Goal: Task Accomplishment & Management: Manage account settings

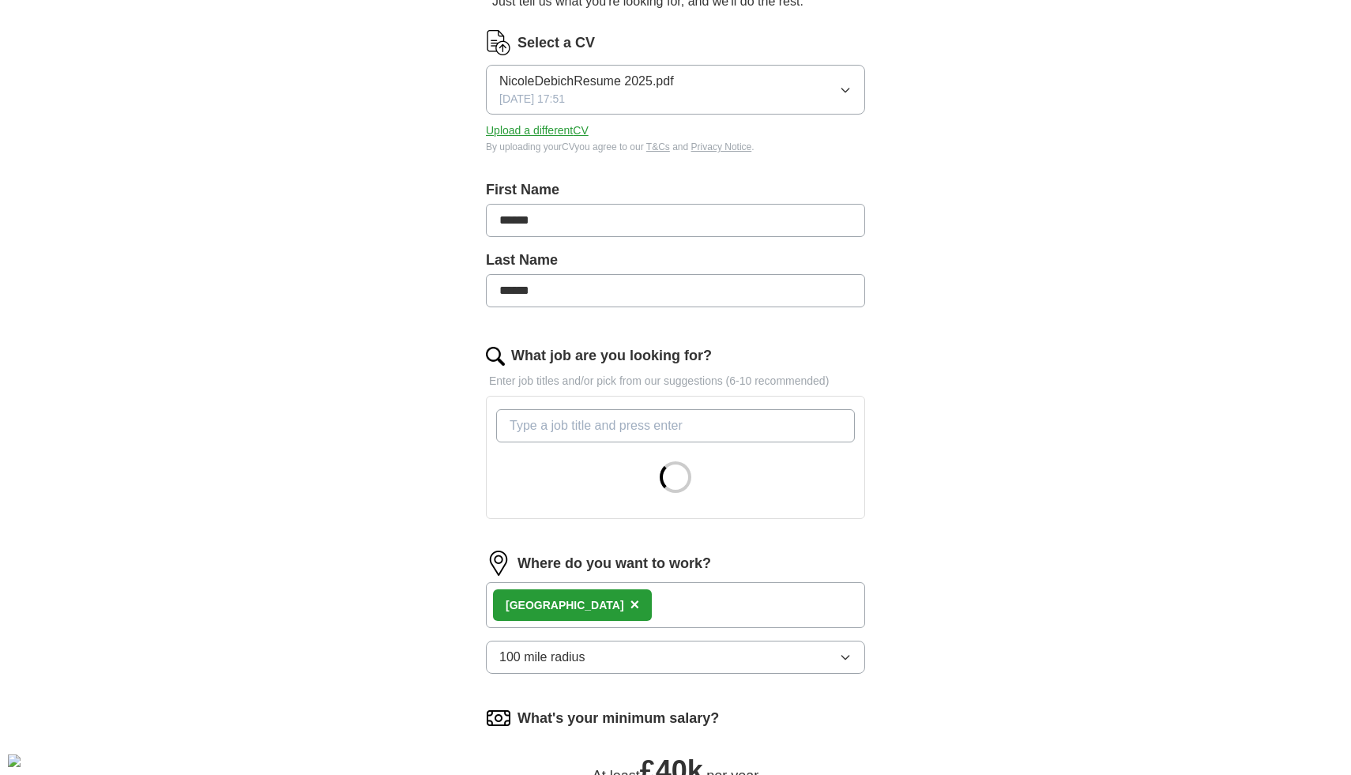
scroll to position [213, 0]
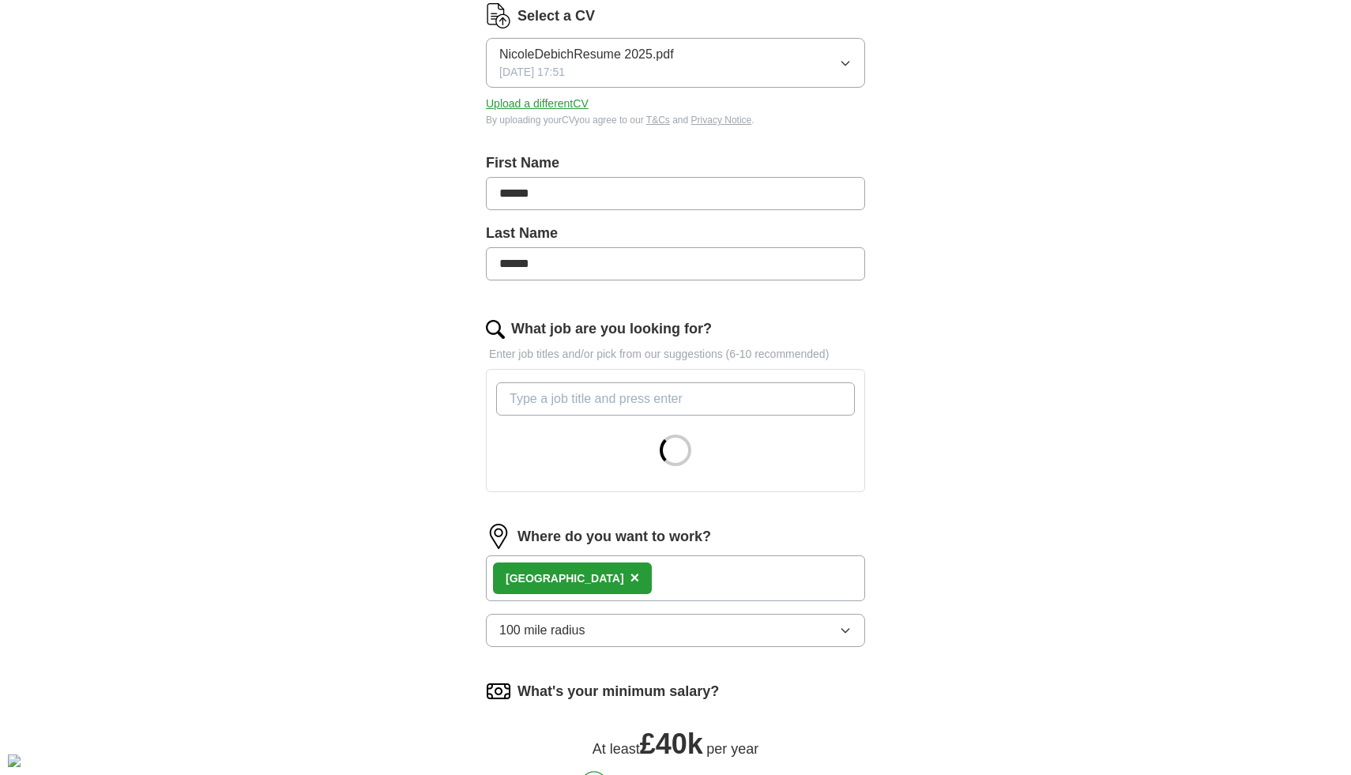
click at [566, 575] on div "London ×" at bounding box center [572, 578] width 159 height 32
click at [630, 583] on span "×" at bounding box center [634, 577] width 9 height 17
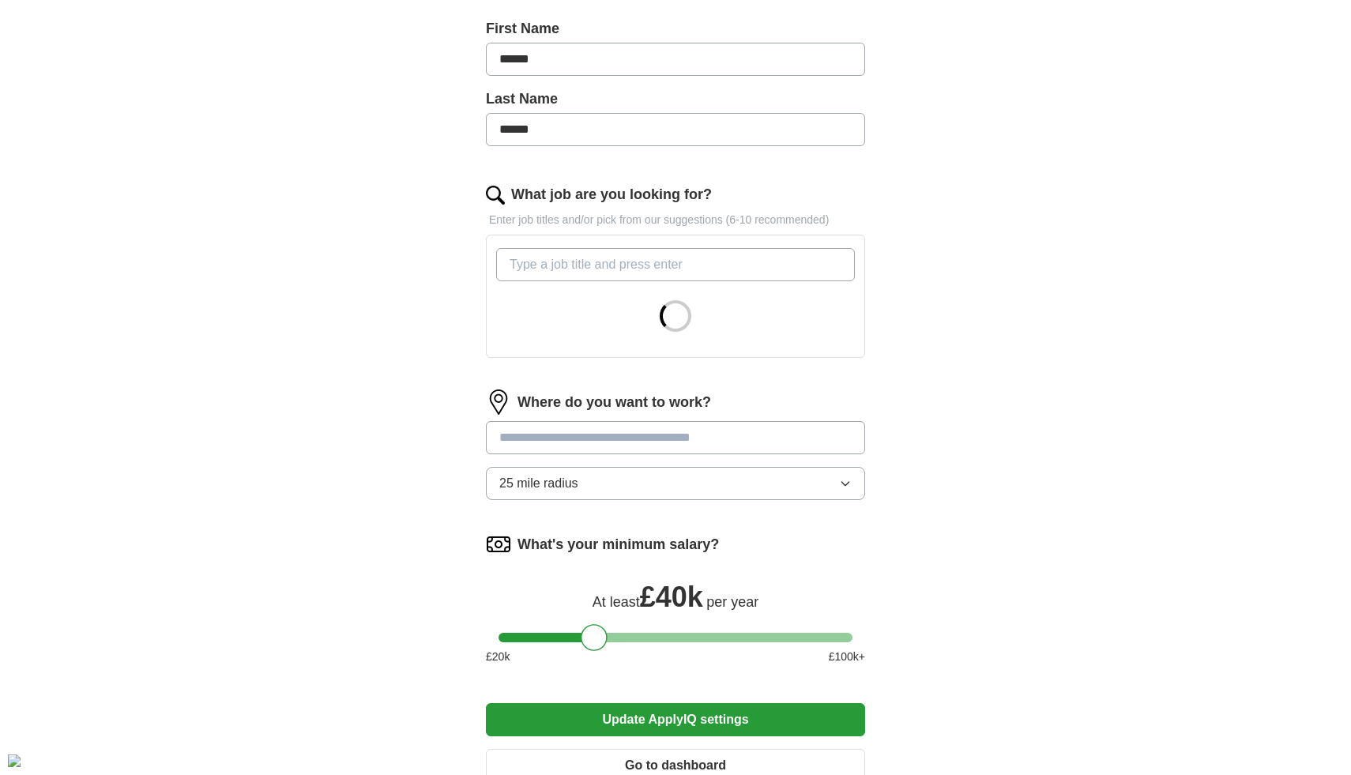
scroll to position [393, 0]
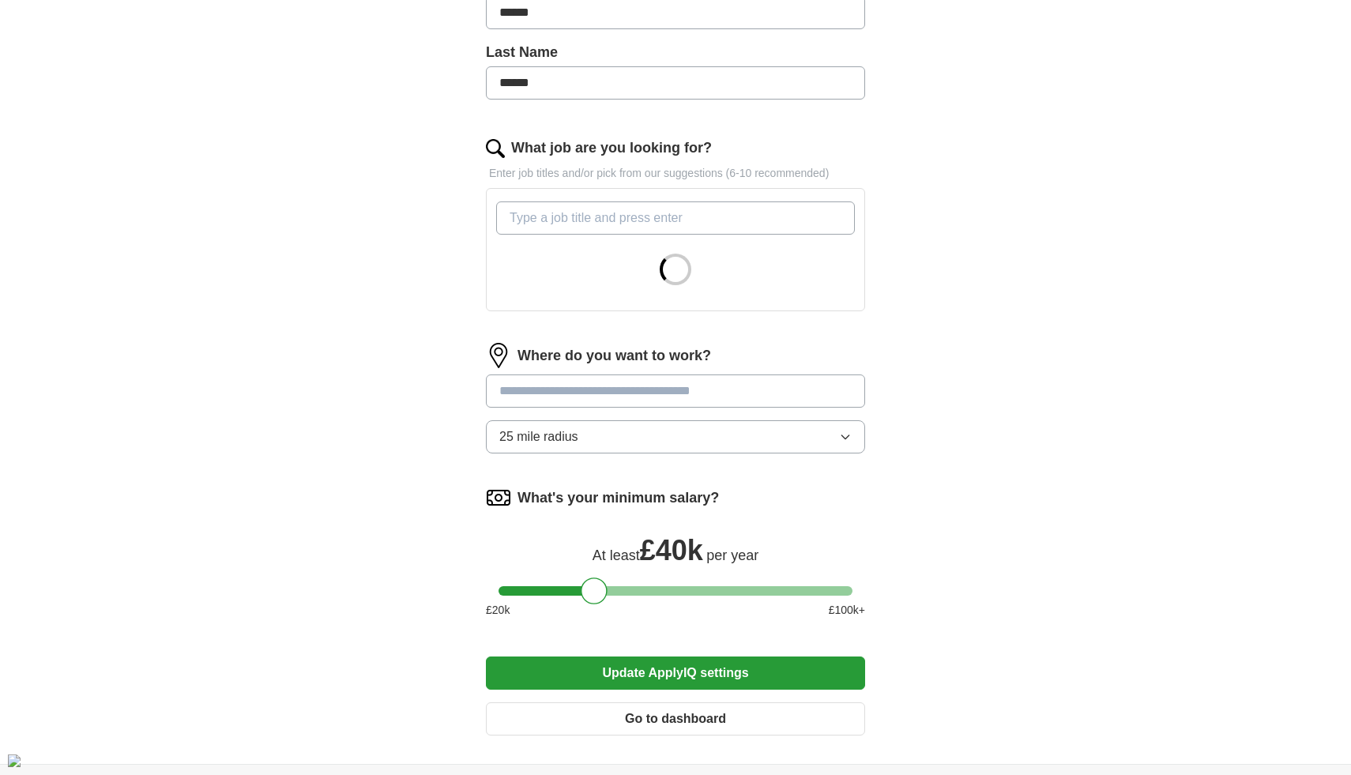
click at [731, 672] on button "Update ApplyIQ settings" at bounding box center [675, 672] width 379 height 33
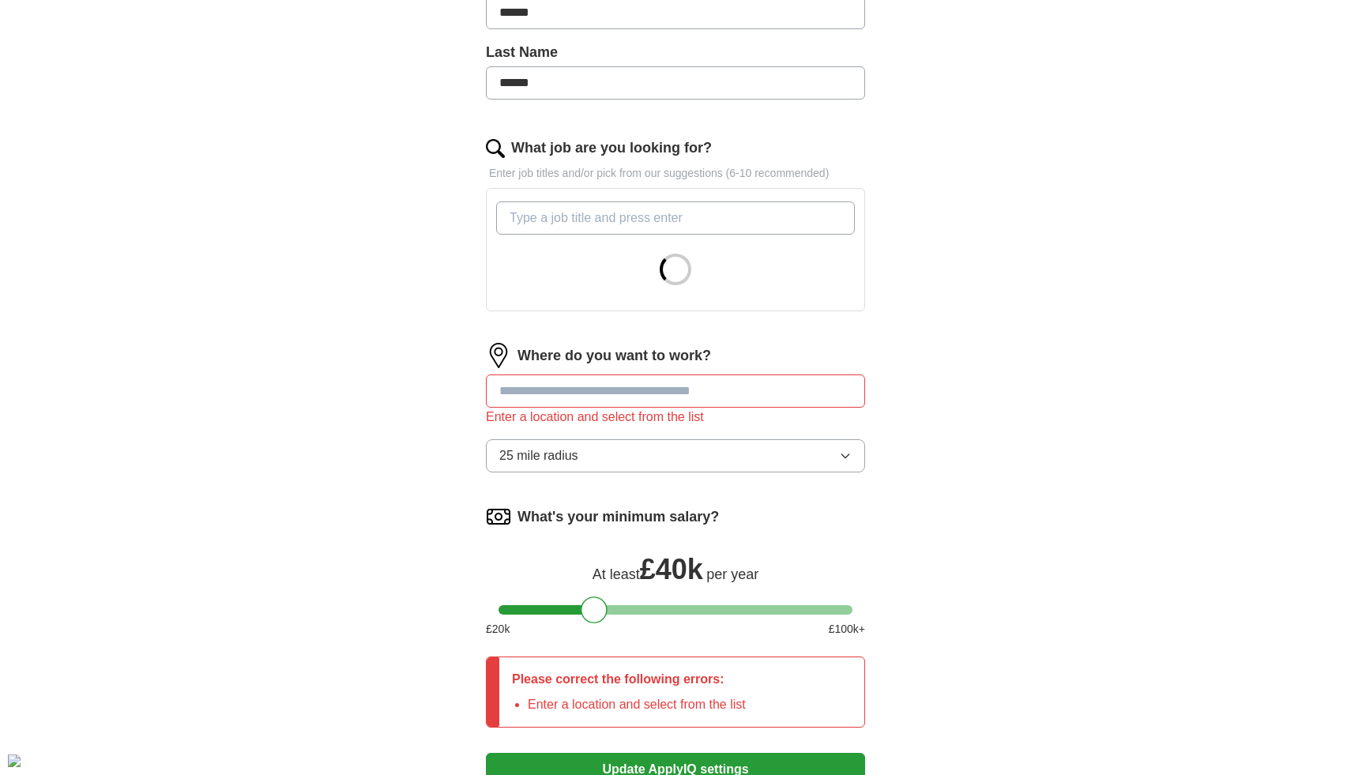
click at [729, 419] on div "Enter a location and select from the list" at bounding box center [675, 417] width 379 height 19
click at [702, 389] on input at bounding box center [675, 390] width 379 height 33
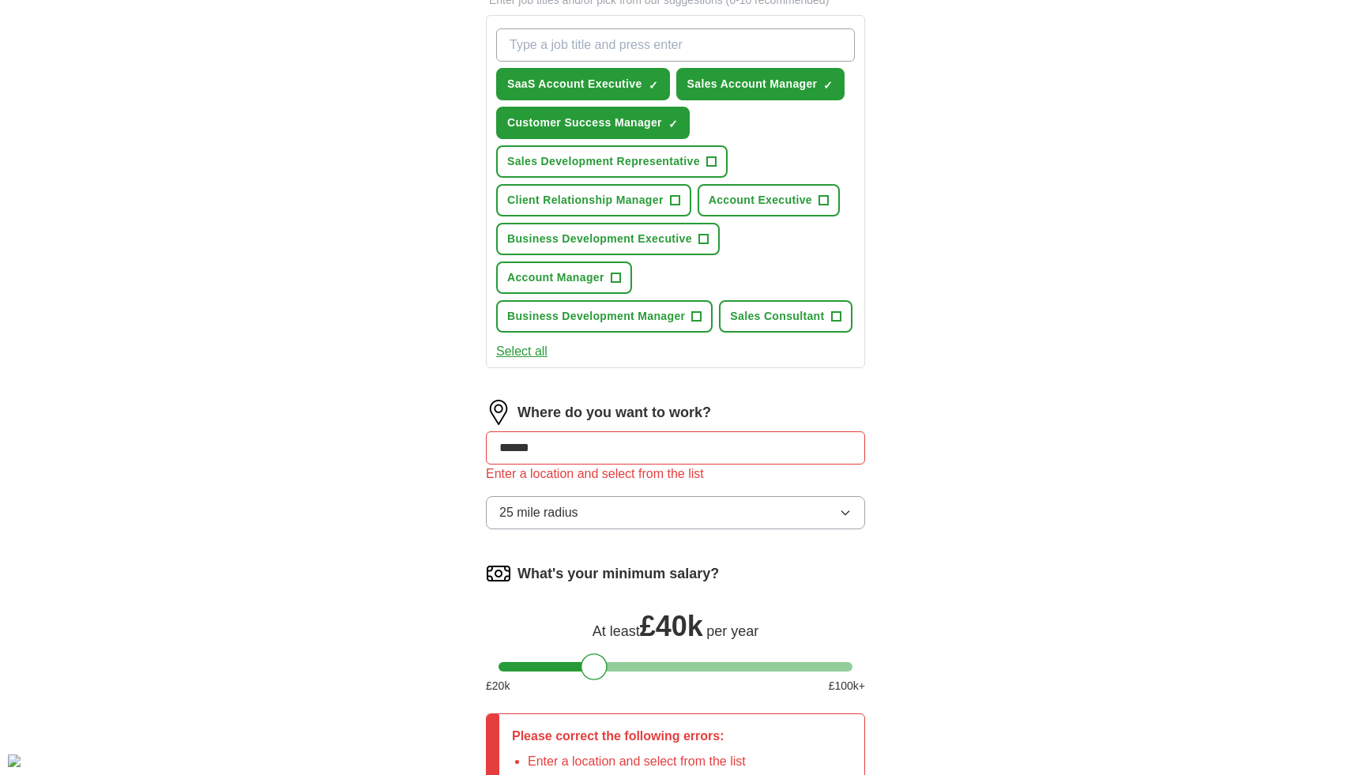
scroll to position [569, 0]
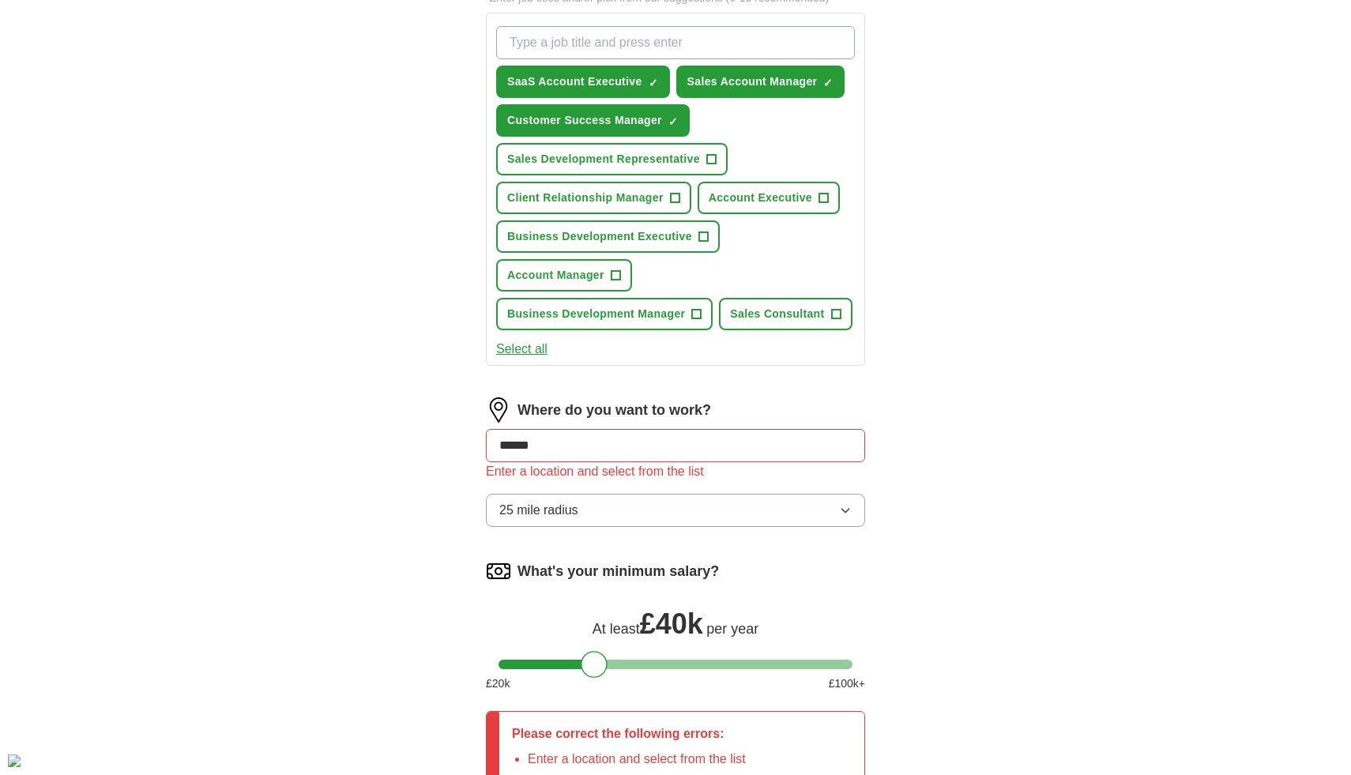
click at [680, 426] on div "Where do you want to work? ****** Enter a location and select from the list 25 …" at bounding box center [675, 468] width 379 height 142
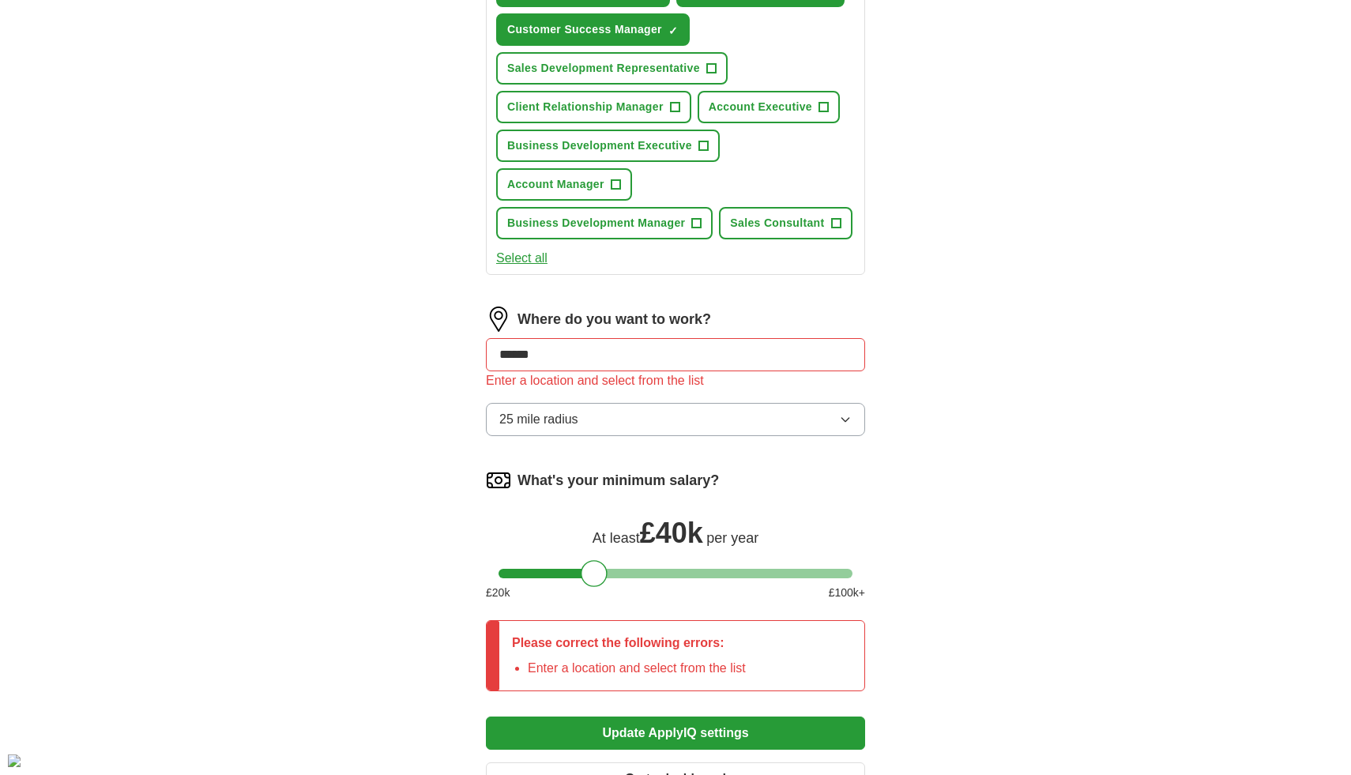
scroll to position [683, 0]
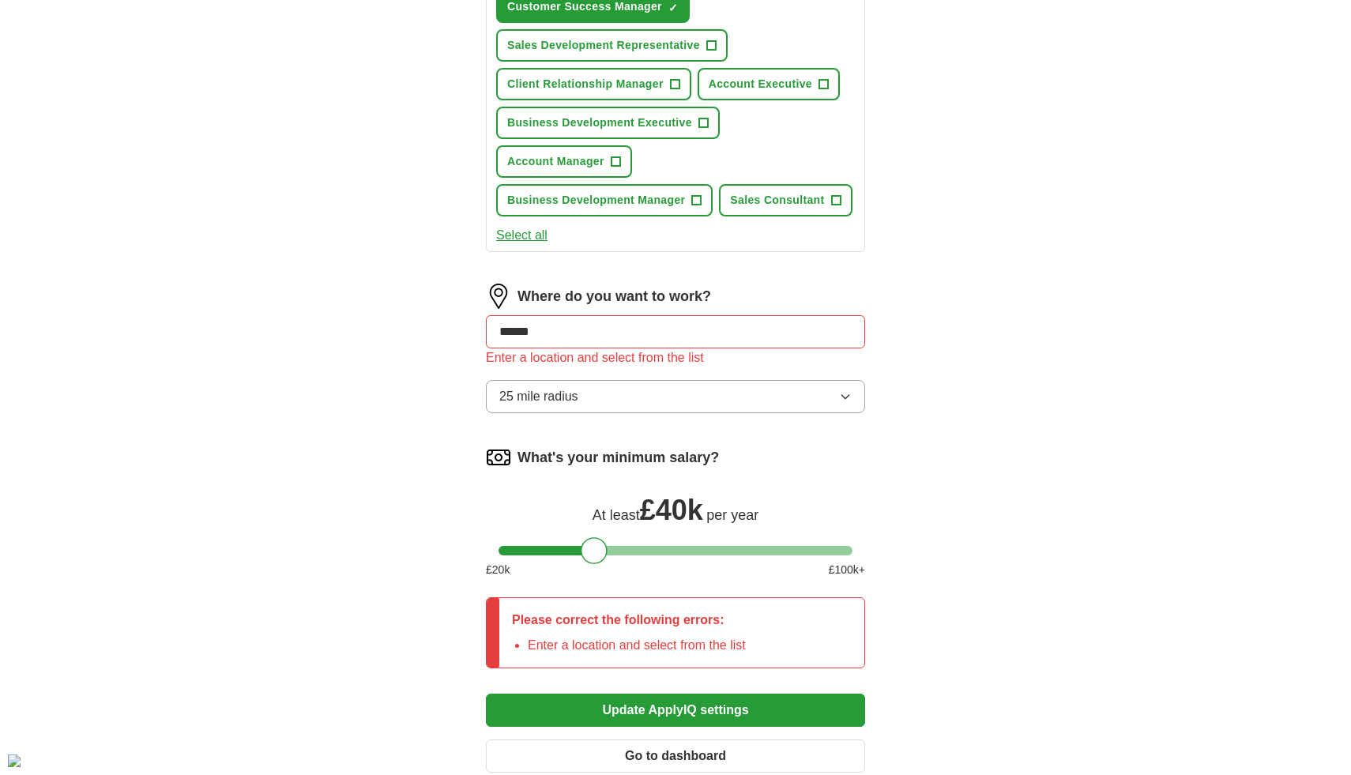
click at [629, 393] on button "25 mile radius" at bounding box center [675, 396] width 379 height 33
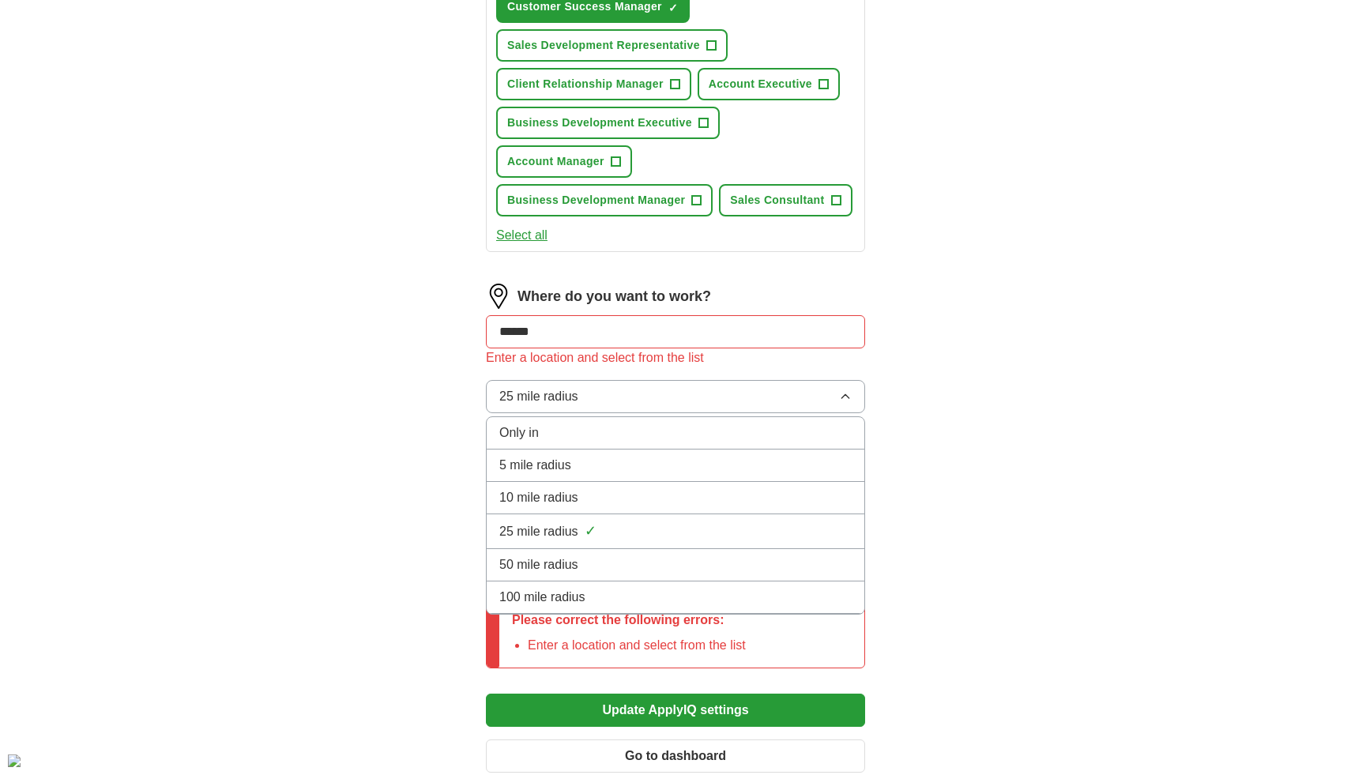
click at [590, 589] on div "100 mile radius" at bounding box center [675, 597] width 352 height 19
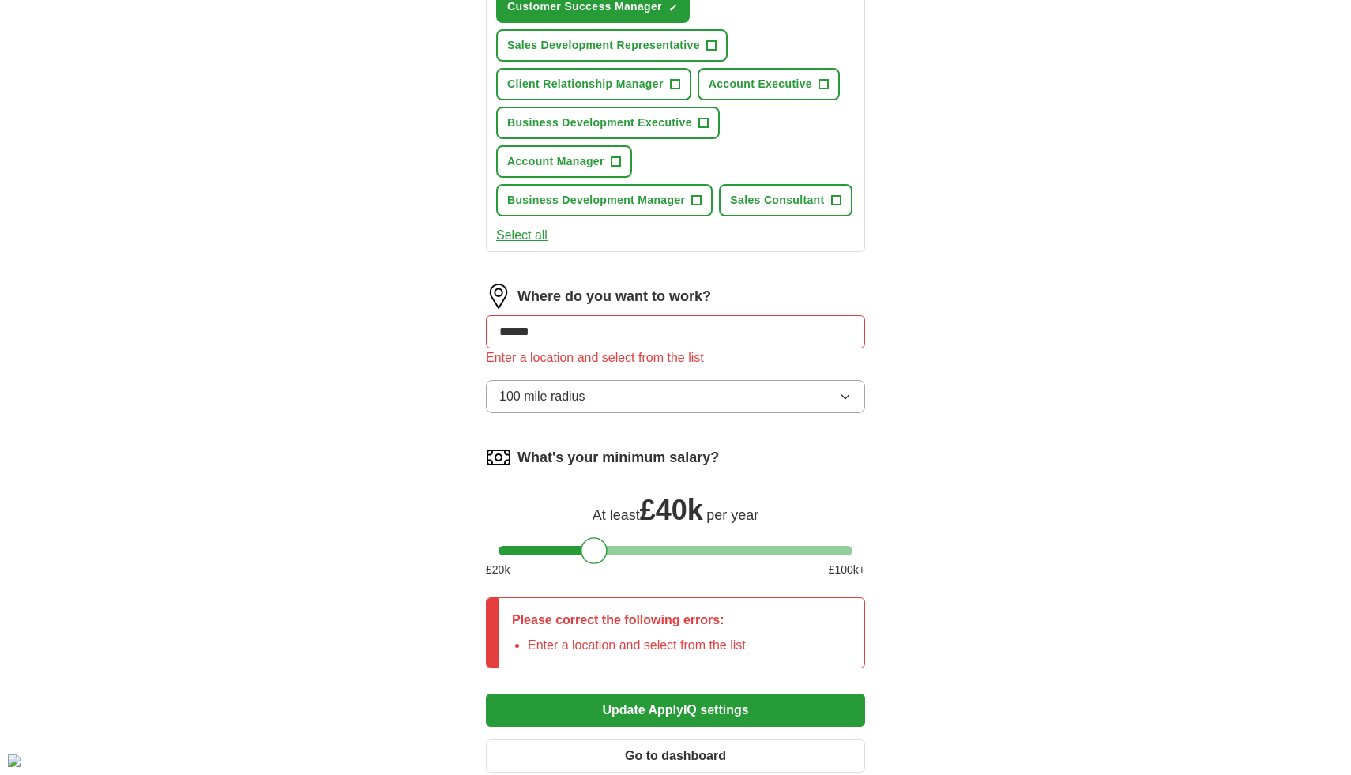
click at [590, 344] on input "******" at bounding box center [675, 331] width 379 height 33
type input "**"
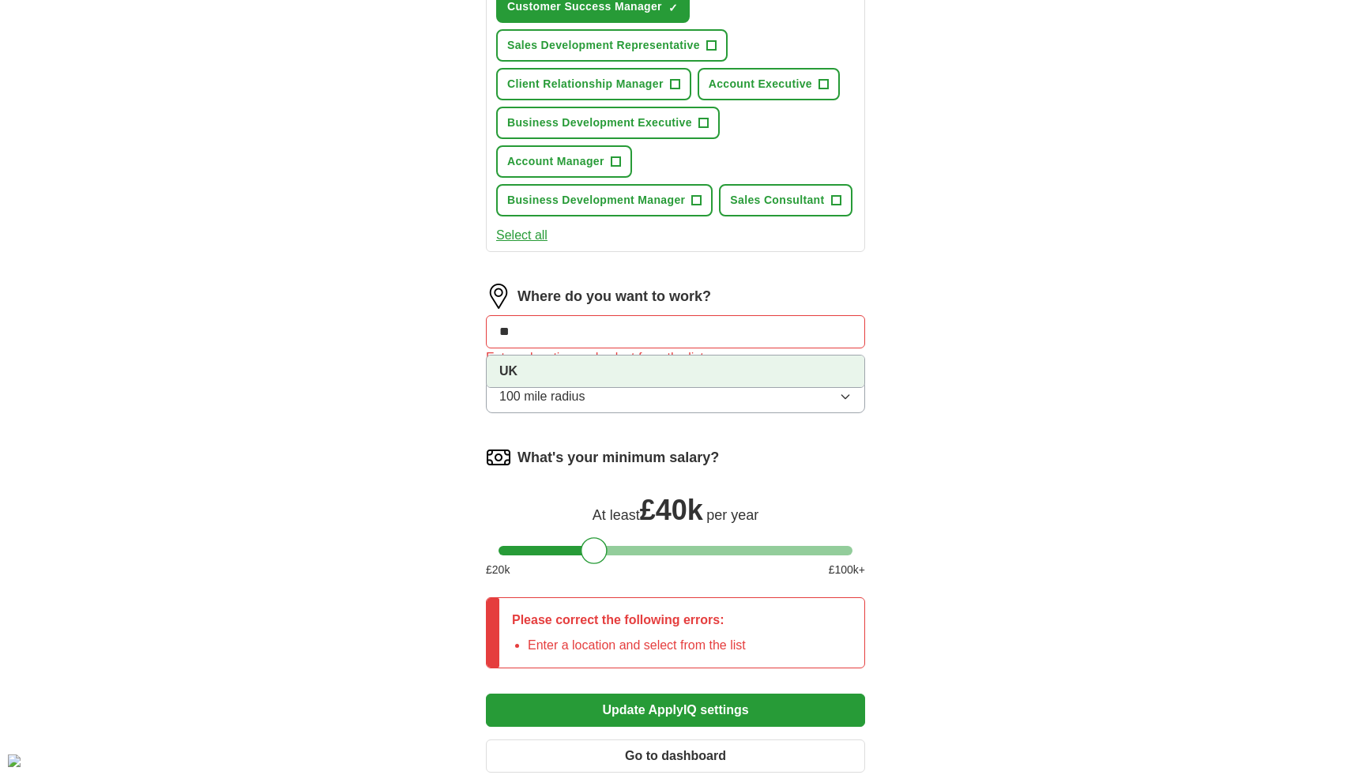
click at [572, 367] on li "UK" at bounding box center [676, 372] width 378 height 32
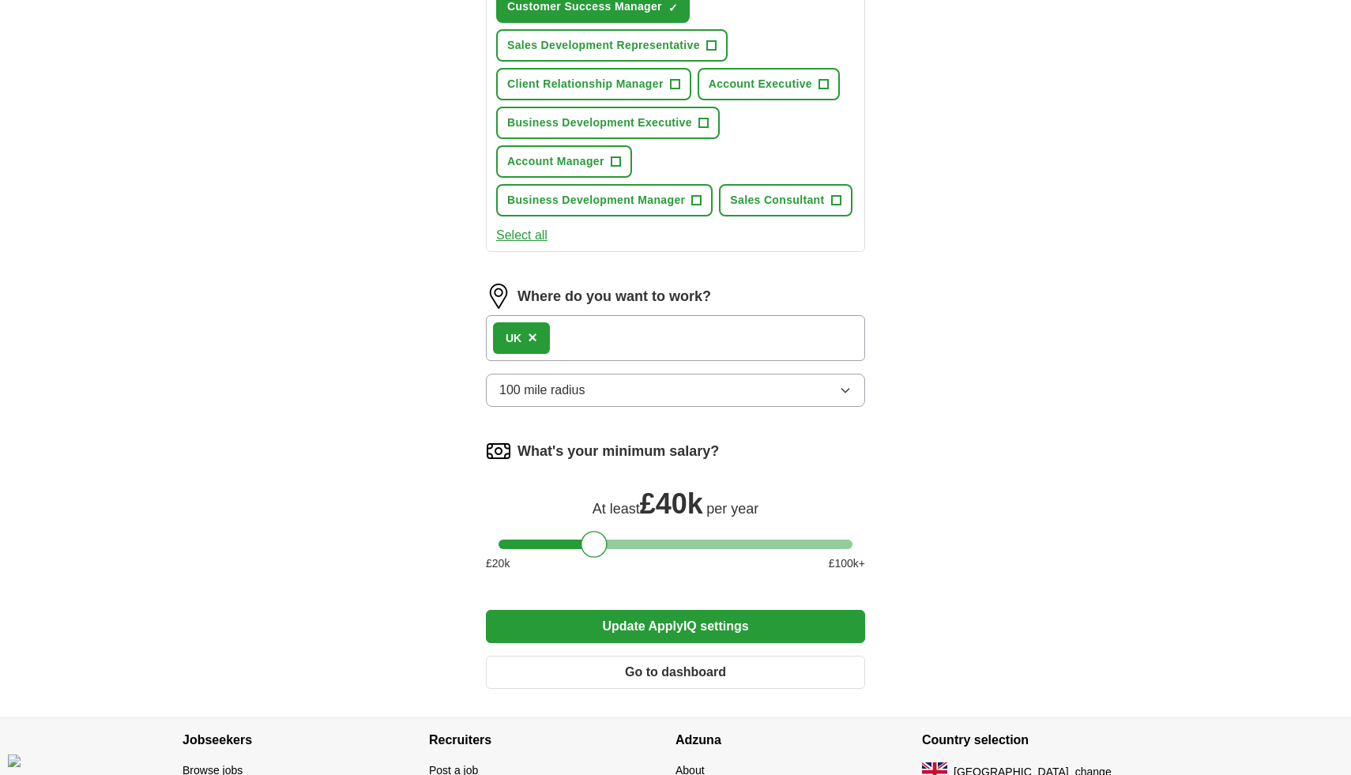
click at [600, 640] on button "Update ApplyIQ settings" at bounding box center [675, 626] width 379 height 33
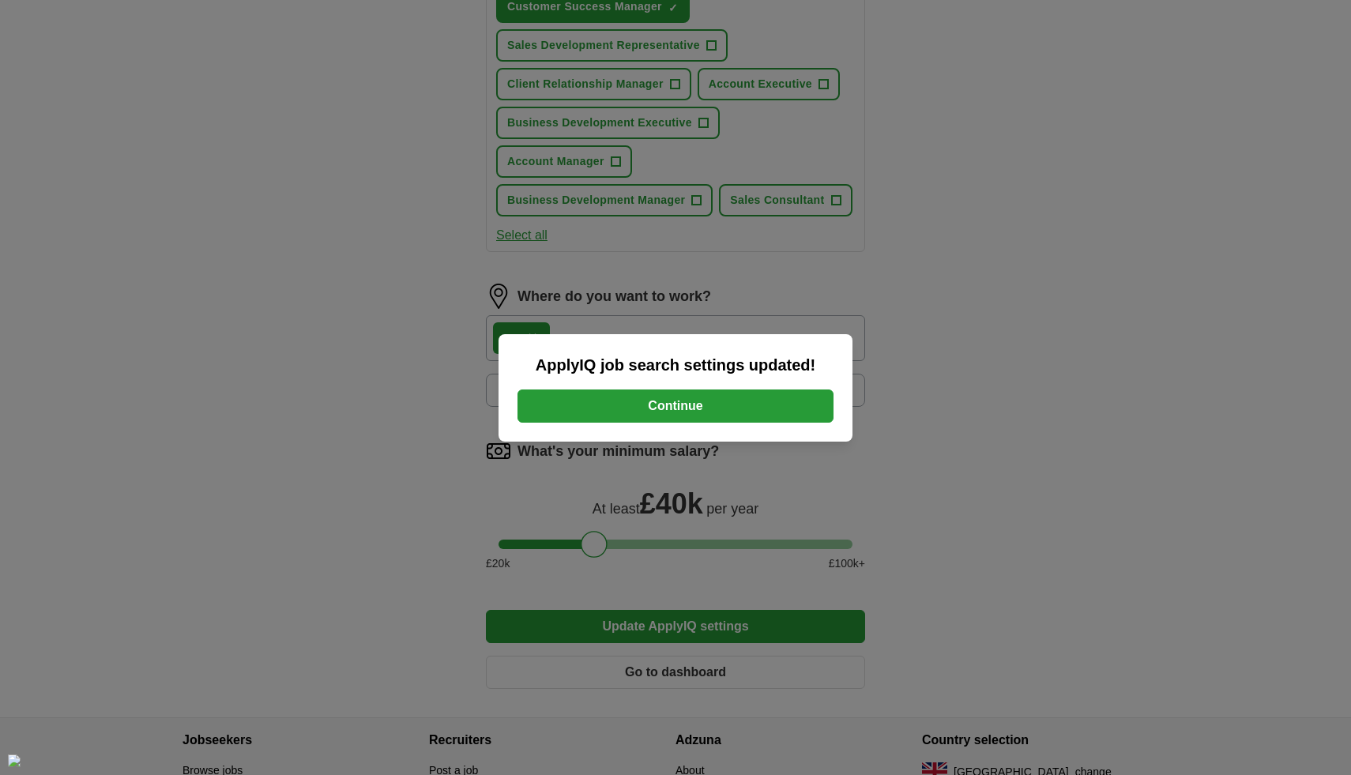
click at [710, 416] on button "Continue" at bounding box center [675, 405] width 316 height 33
